Goal: Task Accomplishment & Management: Use online tool/utility

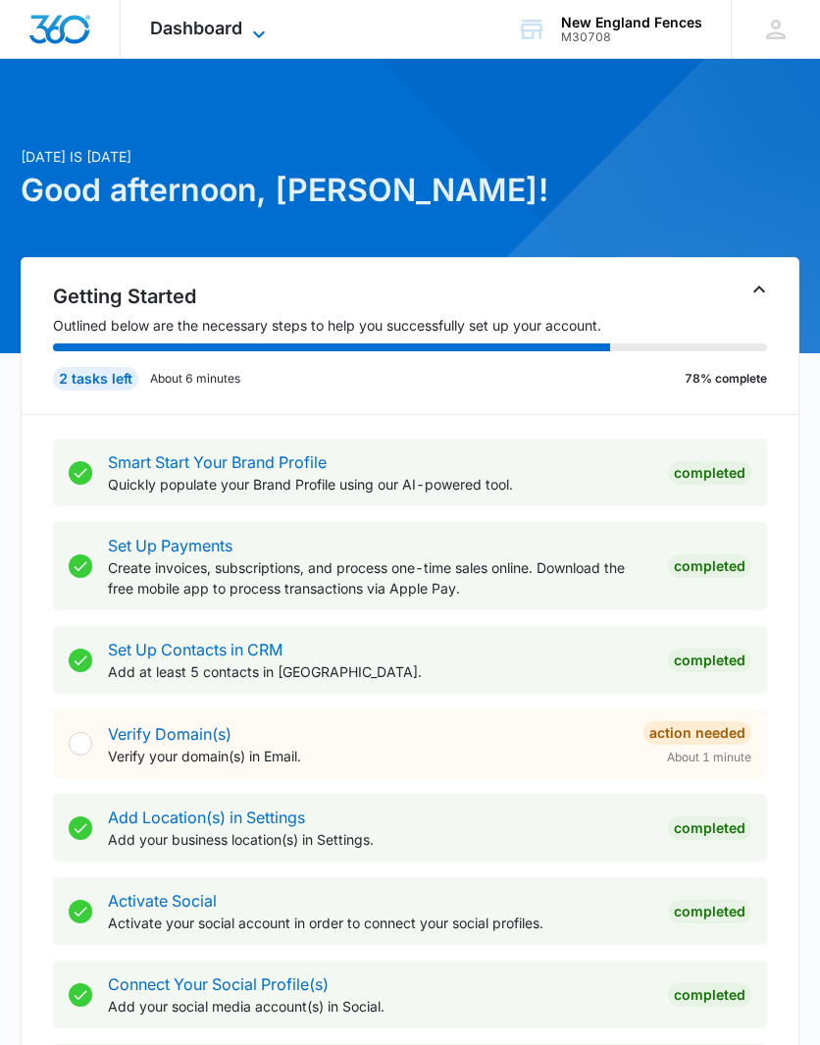
click at [252, 24] on icon at bounding box center [259, 35] width 24 height 24
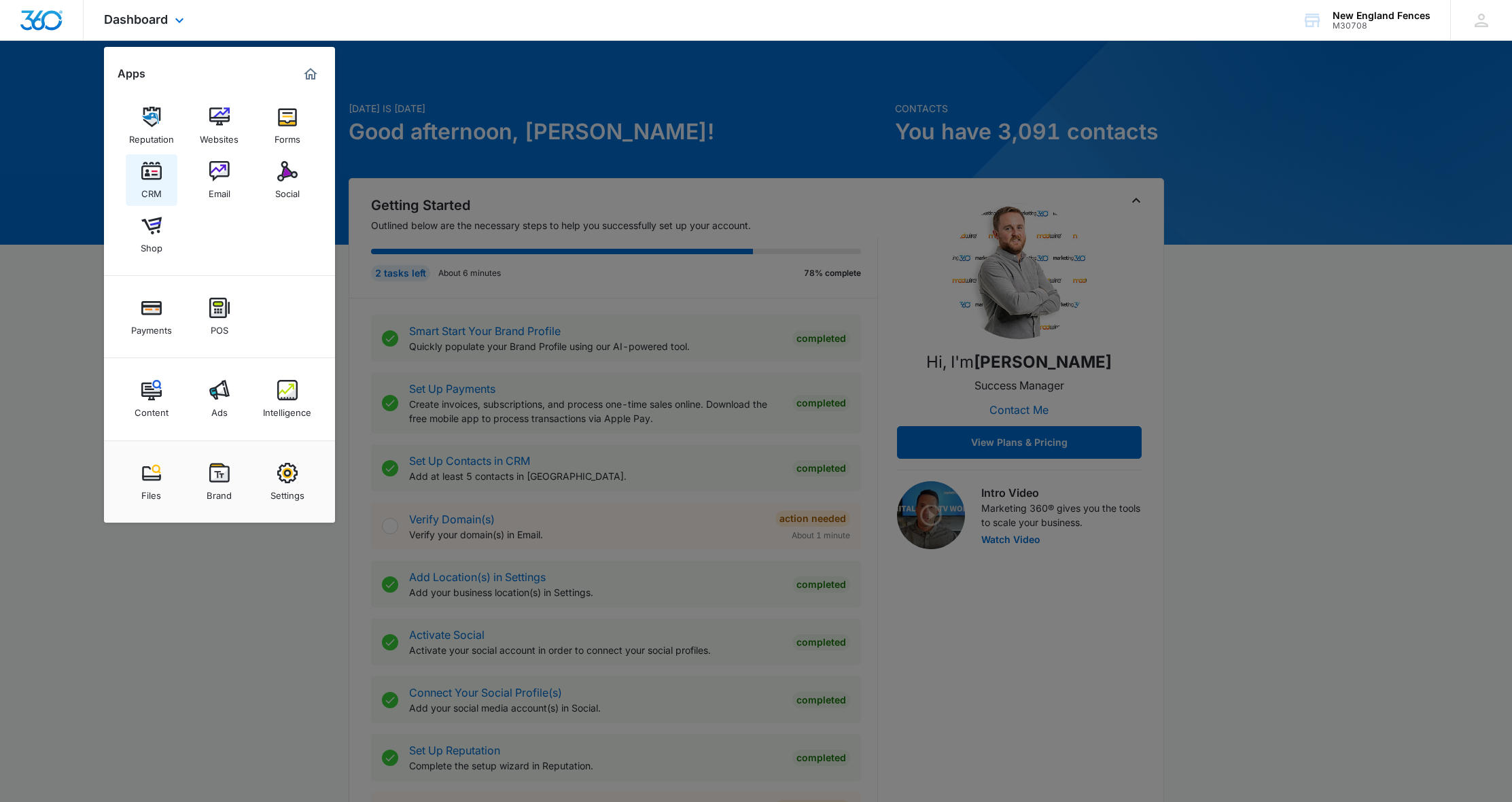
click at [145, 162] on img at bounding box center [151, 171] width 20 height 20
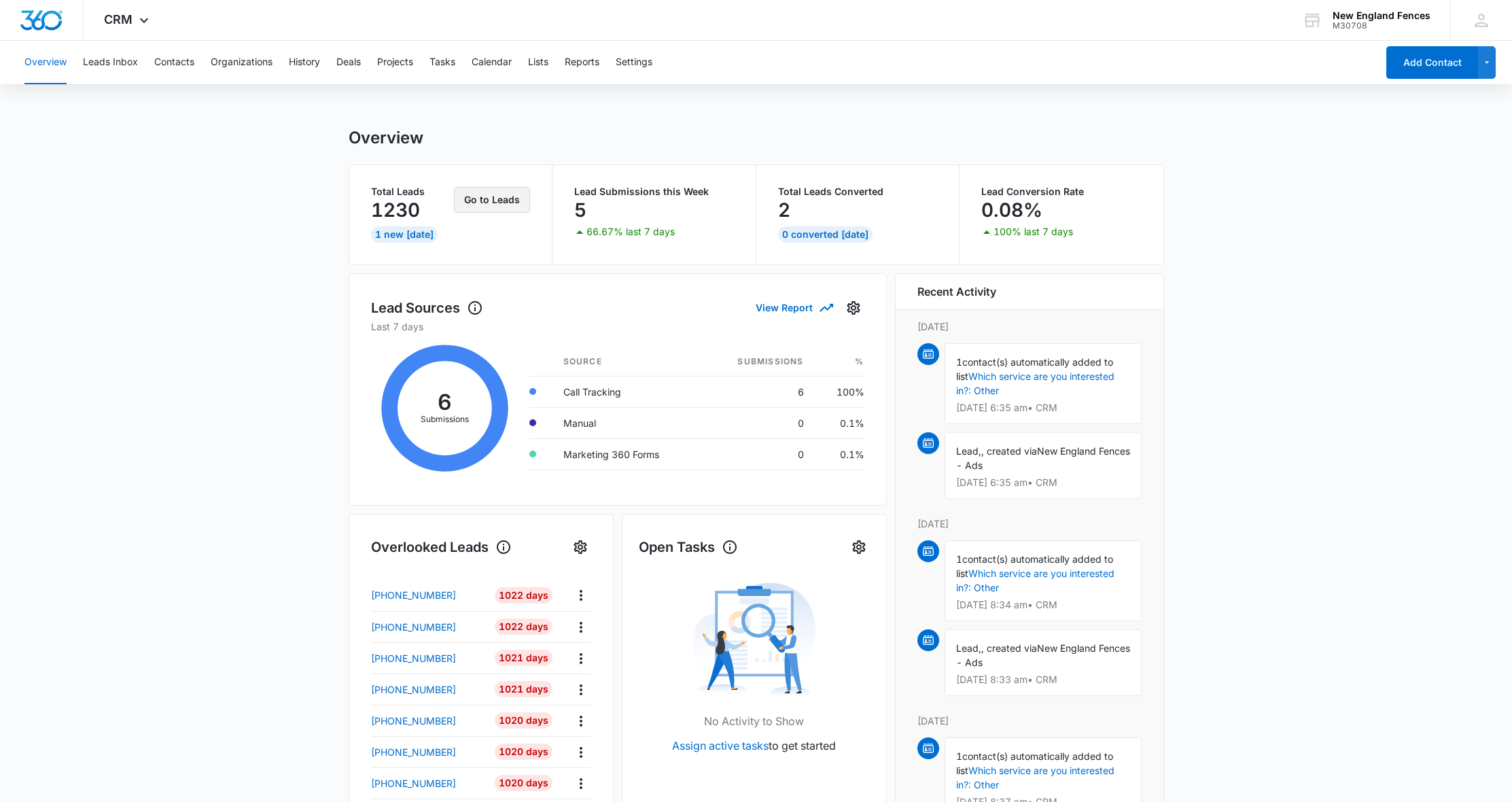
click at [494, 203] on button "Go to Leads" at bounding box center [492, 199] width 76 height 26
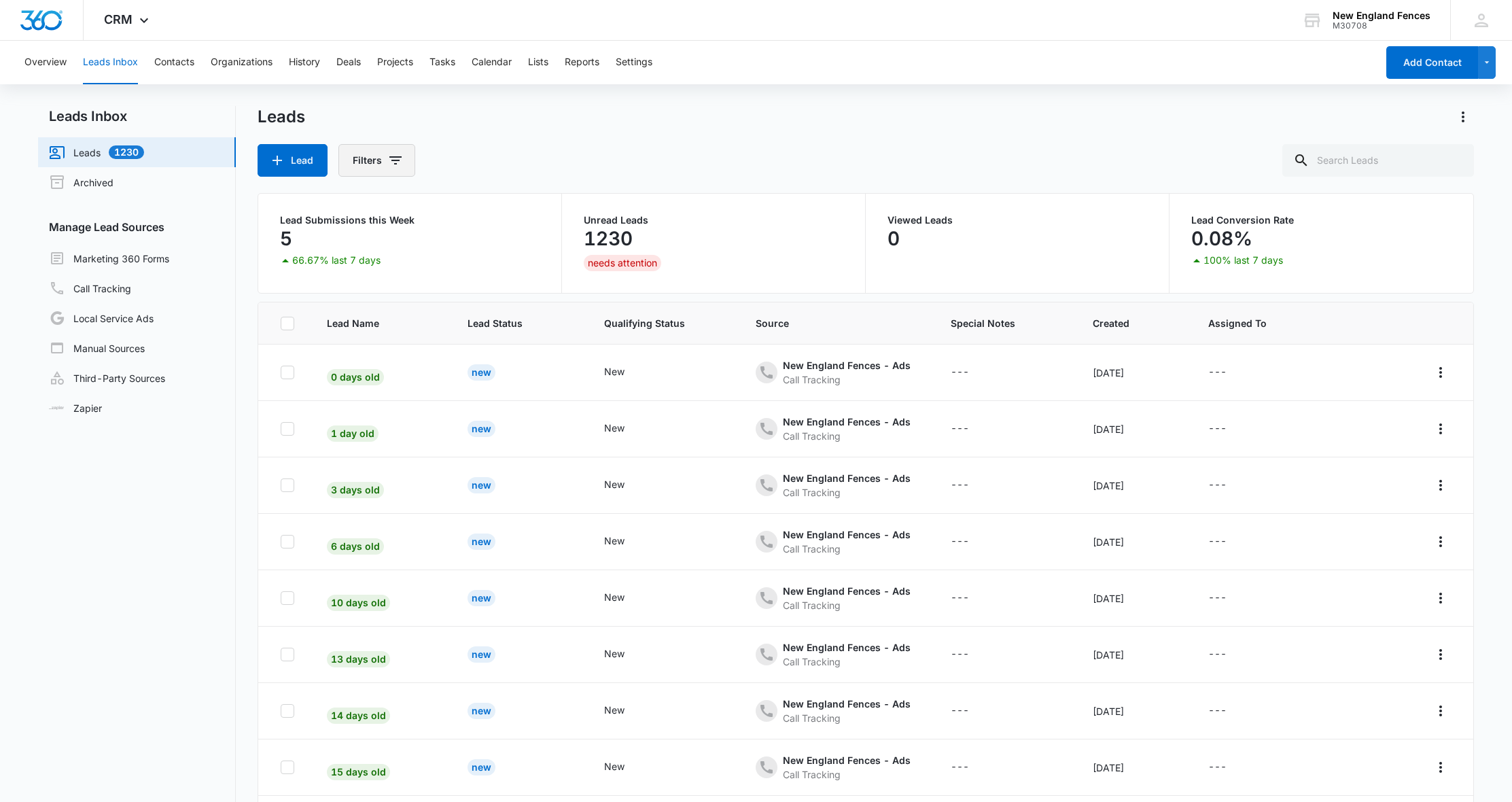
click at [381, 166] on button "Filters" at bounding box center [377, 160] width 77 height 33
click at [384, 167] on button "Filters" at bounding box center [377, 160] width 77 height 33
click at [129, 26] on span "CRM" at bounding box center [118, 19] width 28 height 15
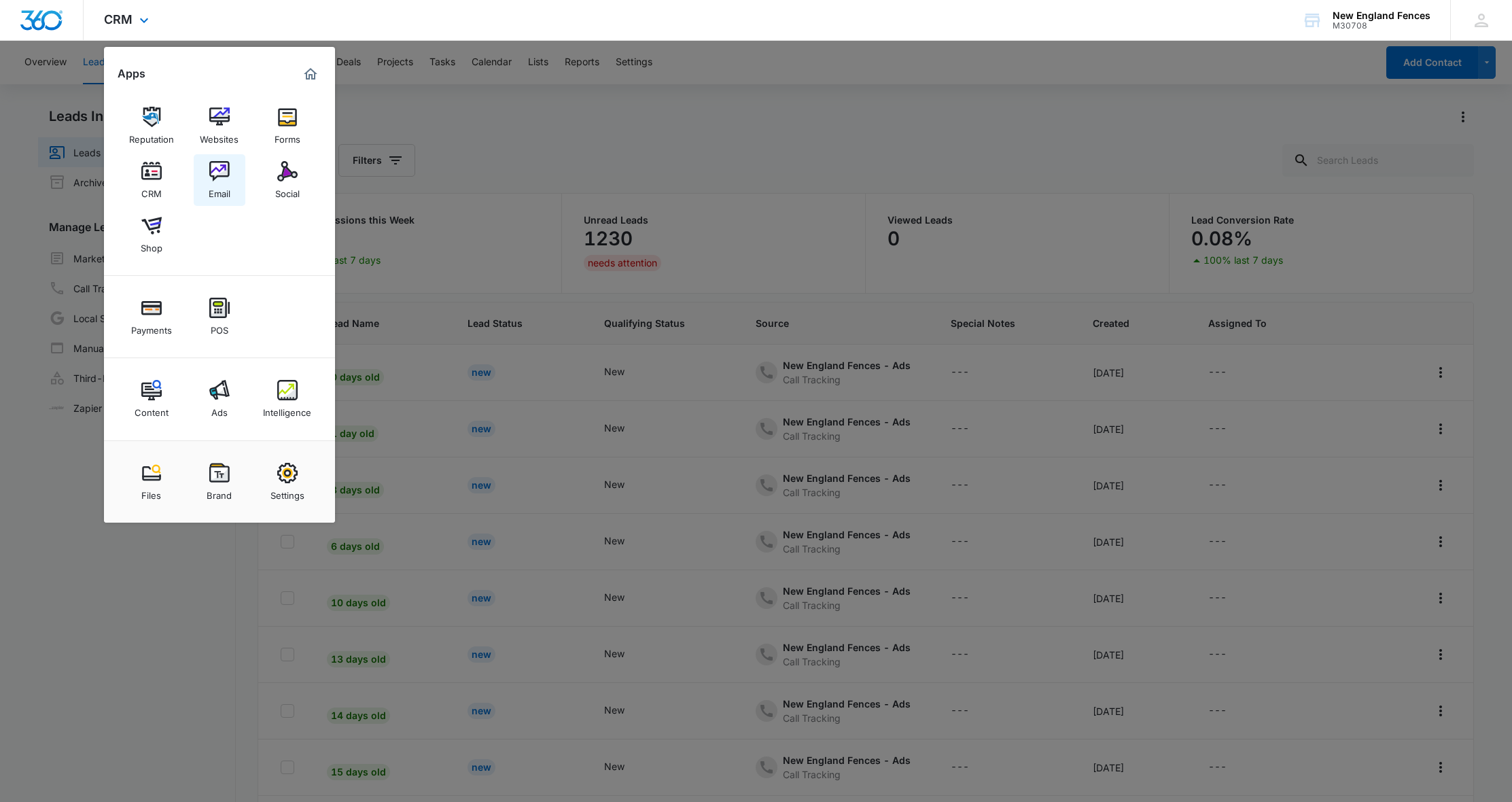
click at [224, 172] on img at bounding box center [219, 171] width 20 height 20
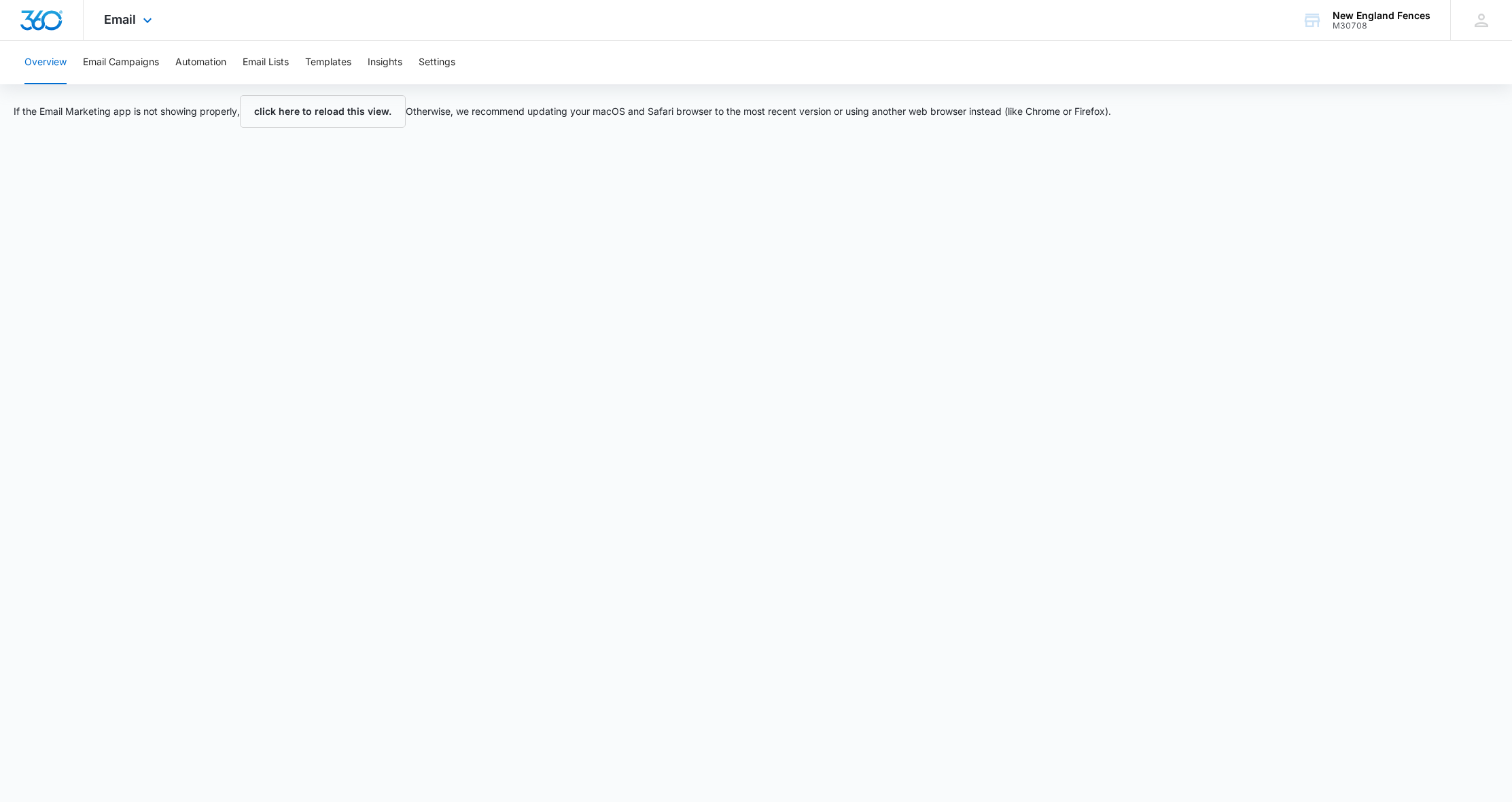
click at [145, 9] on div "Email Apps Reputation Websites Forms CRM Email Social Shop Payments POS Content…" at bounding box center [129, 20] width 92 height 40
